Goal: Task Accomplishment & Management: Complete application form

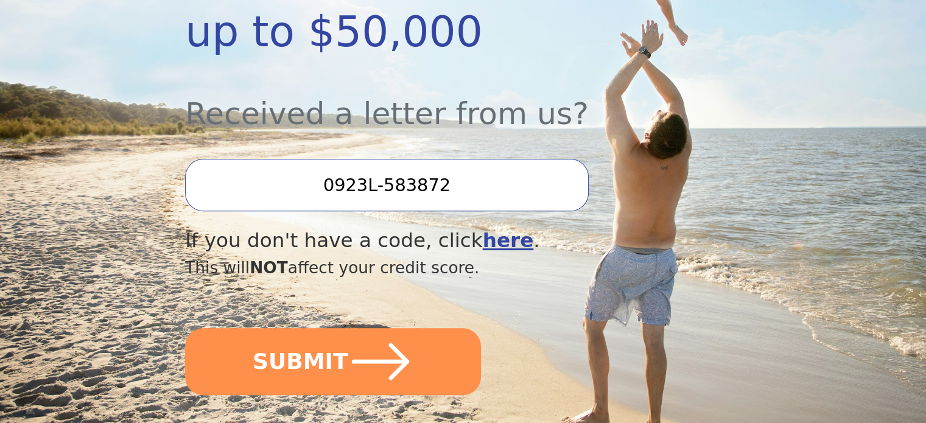
scroll to position [382, 0]
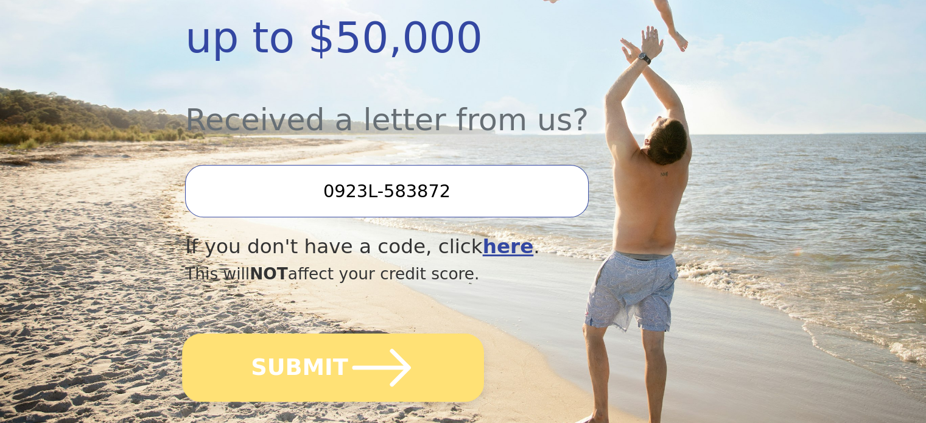
click at [377, 349] on icon "submit" at bounding box center [381, 368] width 58 height 38
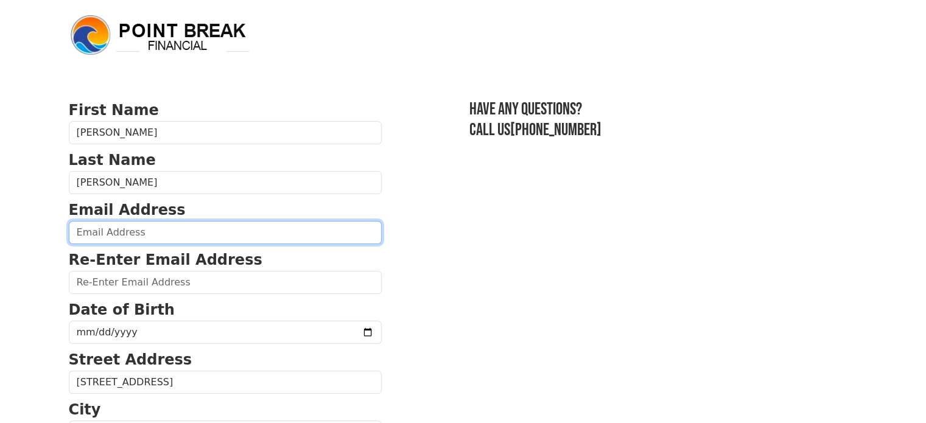
click at [137, 231] on input "email" at bounding box center [225, 232] width 313 height 23
type input "[EMAIL_ADDRESS][DOMAIN_NAME]"
type input "[PHONE_NUMBER]"
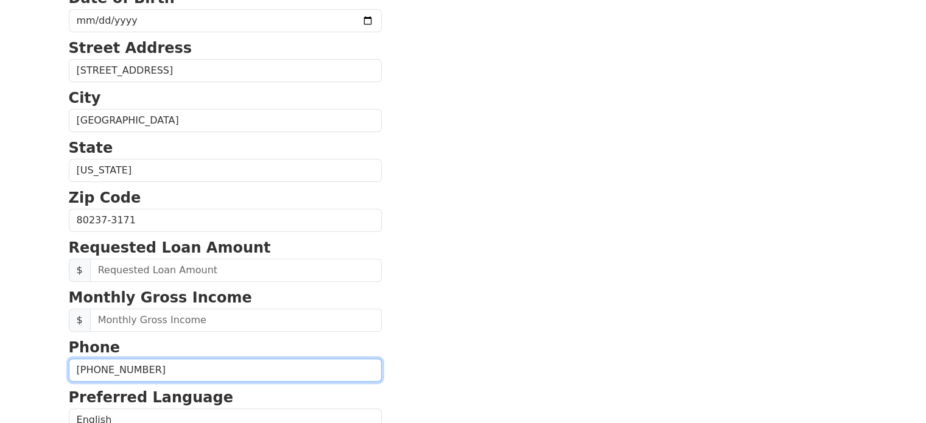
scroll to position [358, 0]
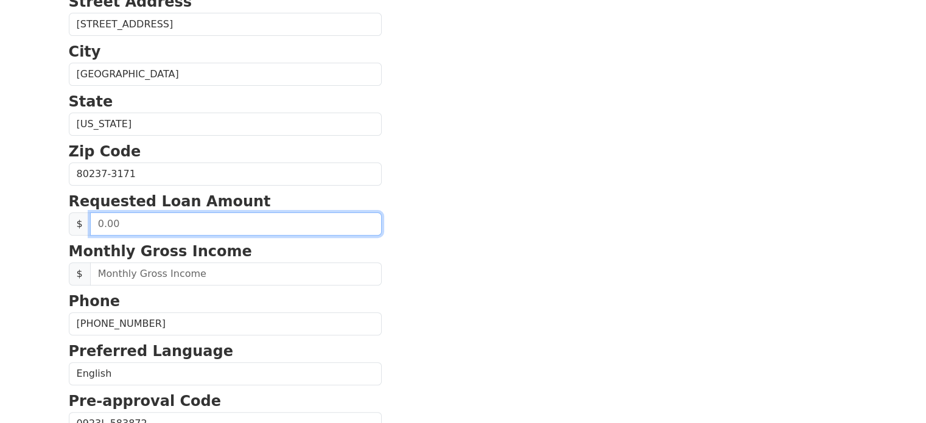
click at [119, 216] on input "text" at bounding box center [236, 223] width 292 height 23
type input "20,000.00"
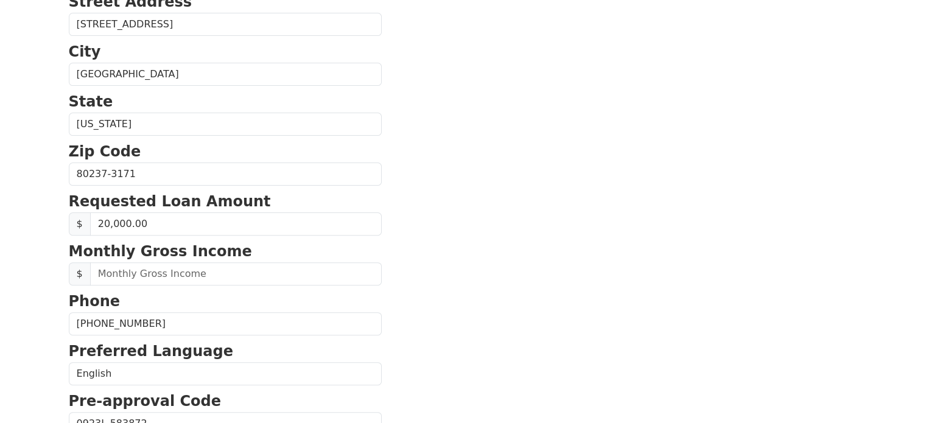
click at [424, 198] on section "First Name [PERSON_NAME] Last Name [PERSON_NAME] Email Address [EMAIL_ADDRESS][…" at bounding box center [463, 175] width 789 height 868
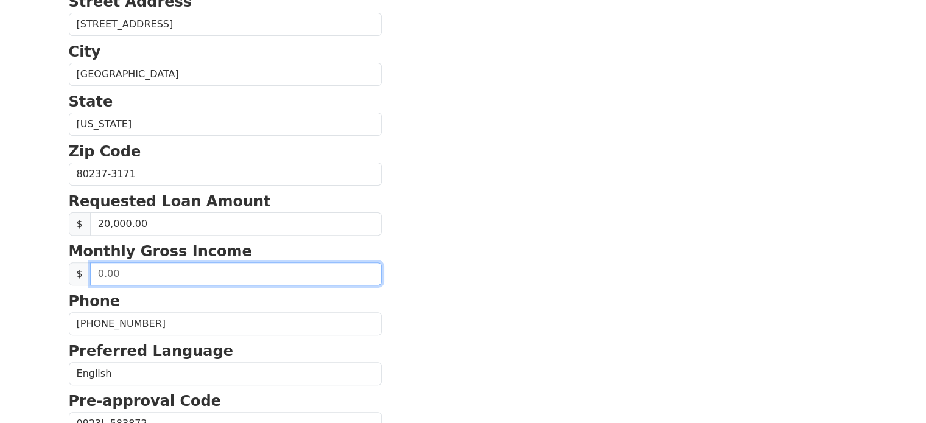
click at [143, 272] on input "text" at bounding box center [236, 273] width 292 height 23
type input "8,500.00"
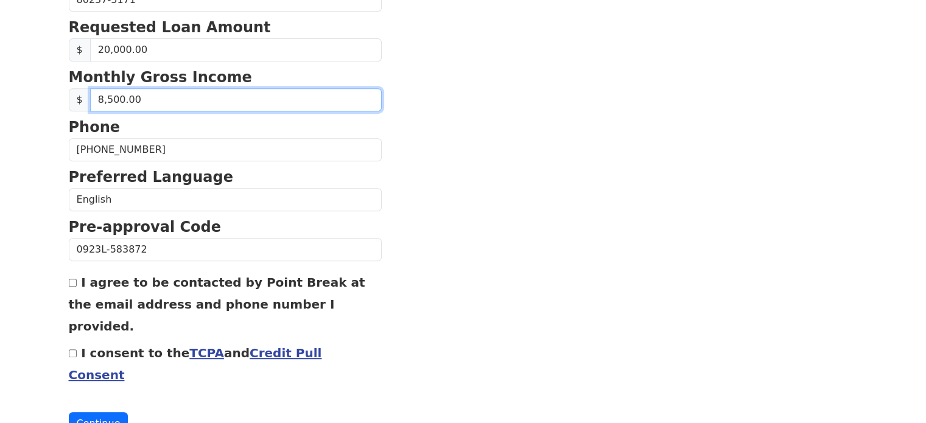
scroll to position [533, 0]
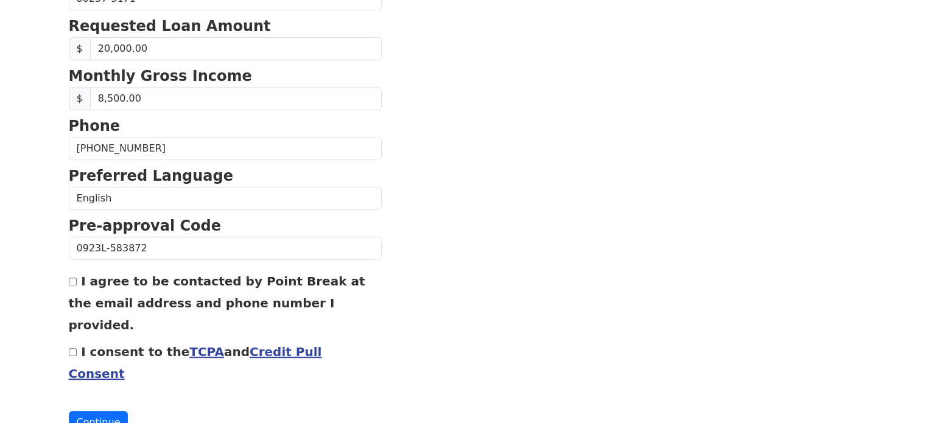
click at [190, 344] on link "TCPA" at bounding box center [206, 351] width 35 height 15
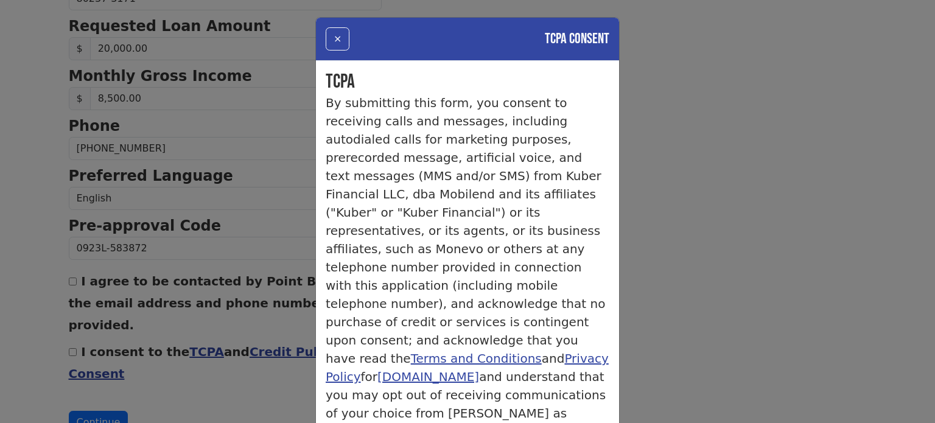
click at [783, 239] on div "× TCPA Consent TCPA By submitting this form, you consent to receiving calls and…" at bounding box center [467, 211] width 935 height 423
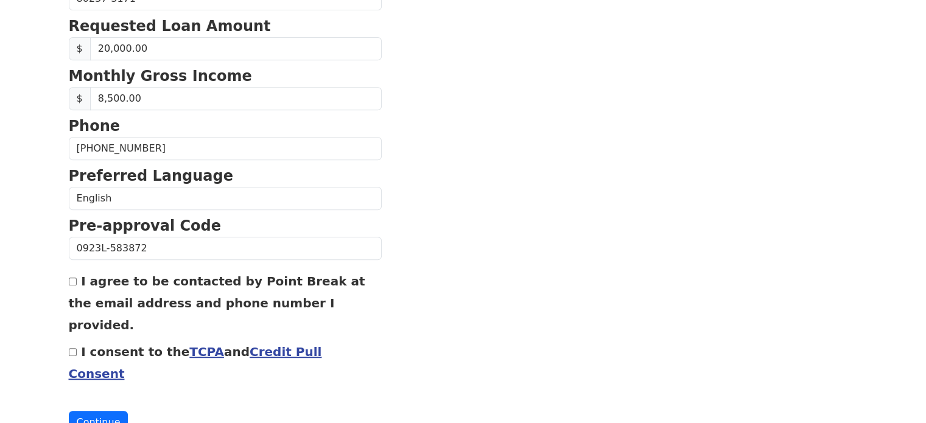
click at [310, 344] on link "Credit Pull Consent" at bounding box center [195, 362] width 253 height 37
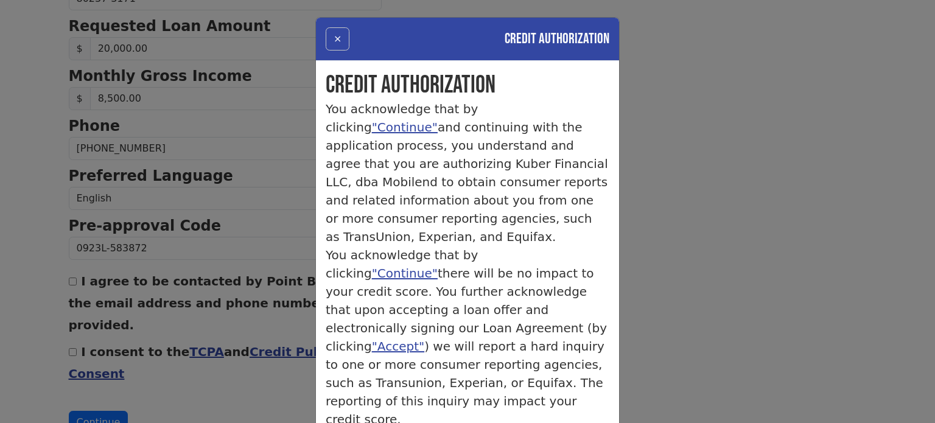
click at [329, 43] on button "×" at bounding box center [338, 38] width 24 height 23
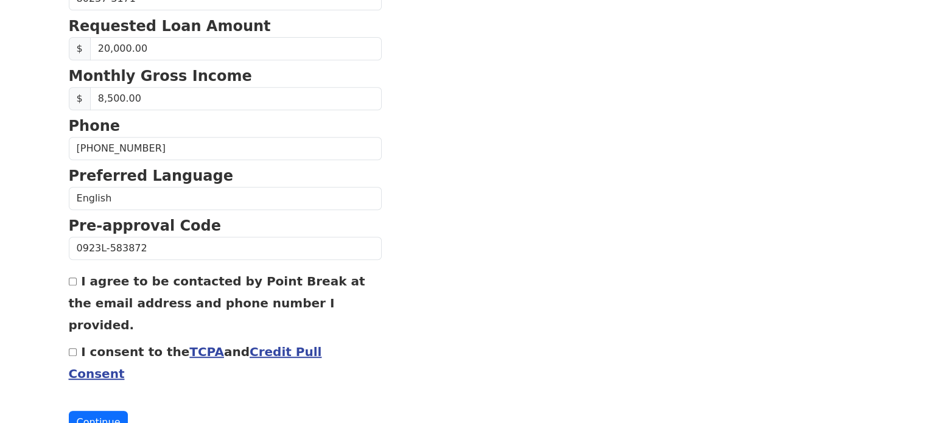
click at [73, 278] on input "I agree to be contacted by Point Break at the email address and phone number I …" at bounding box center [73, 282] width 8 height 8
checkbox input "true"
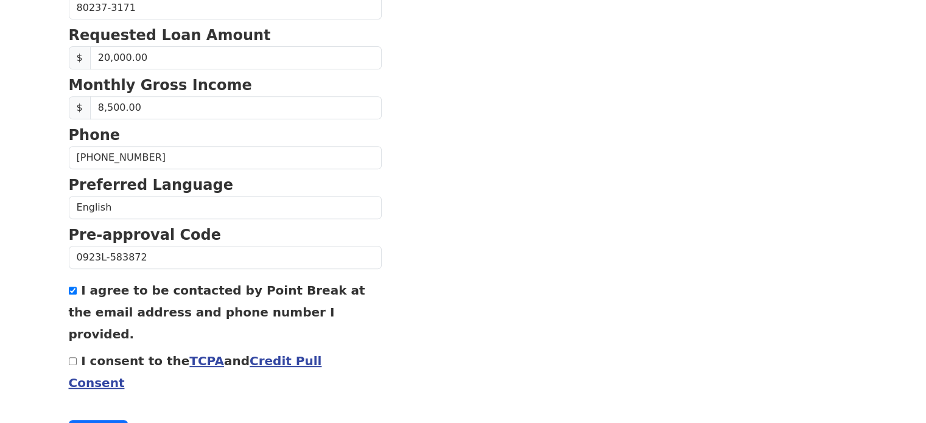
scroll to position [542, 0]
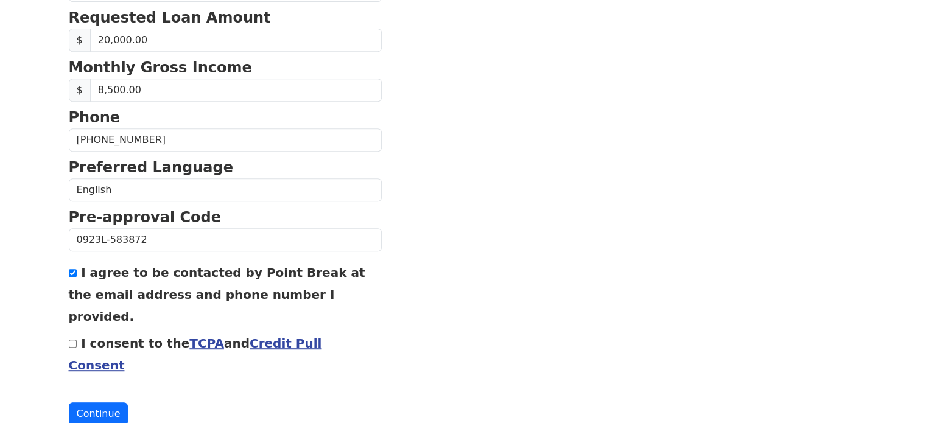
click at [71, 340] on input "I consent to the TCPA and Credit Pull Consent" at bounding box center [73, 344] width 8 height 8
checkbox input "true"
click at [109, 402] on button "Continue" at bounding box center [99, 413] width 60 height 23
click at [84, 402] on button "Continue" at bounding box center [99, 413] width 60 height 23
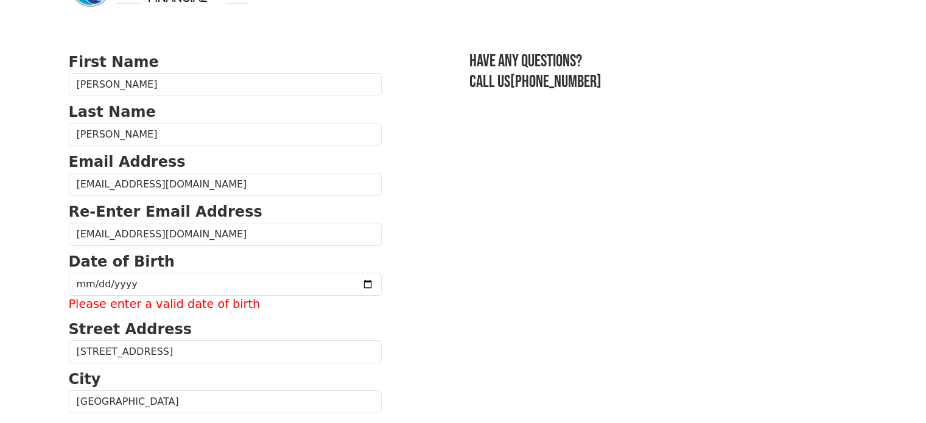
scroll to position [60, 0]
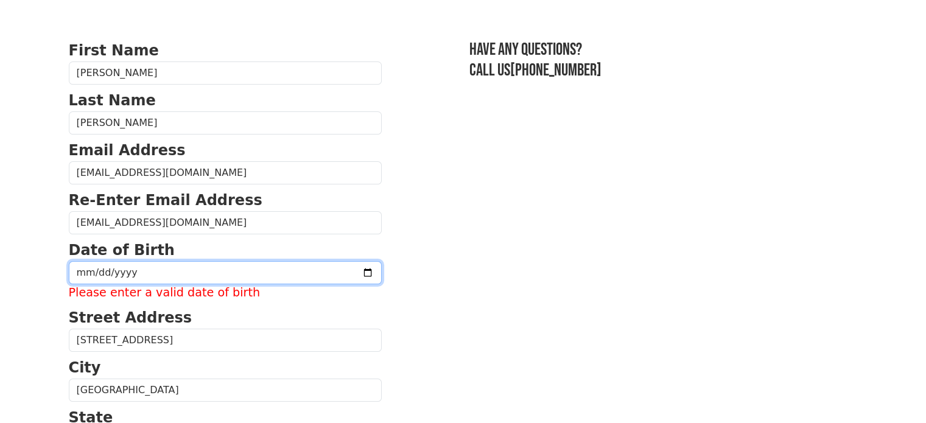
click at [88, 270] on input "date" at bounding box center [225, 272] width 313 height 23
type input "1971-06-27"
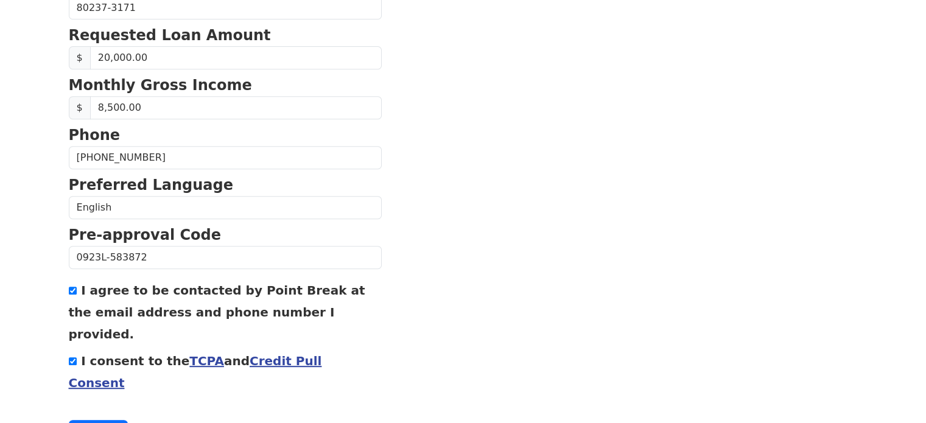
scroll to position [542, 0]
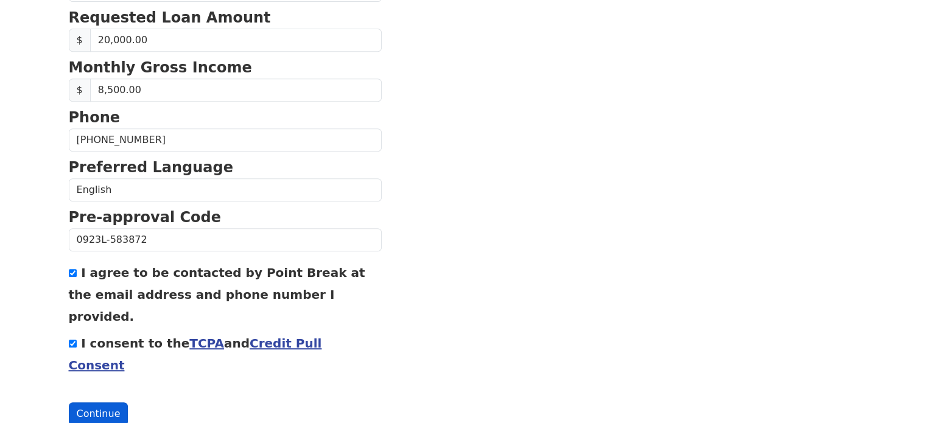
click at [100, 402] on button "Continue" at bounding box center [99, 413] width 60 height 23
